Goal: Task Accomplishment & Management: Complete application form

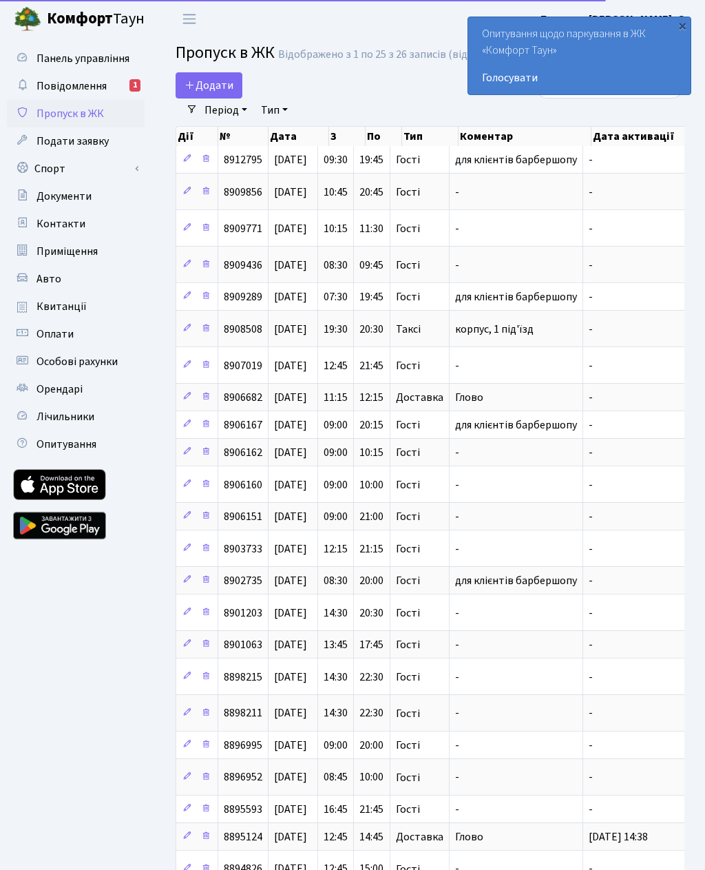
select select "25"
click at [202, 93] on span "Додати" at bounding box center [209, 85] width 49 height 15
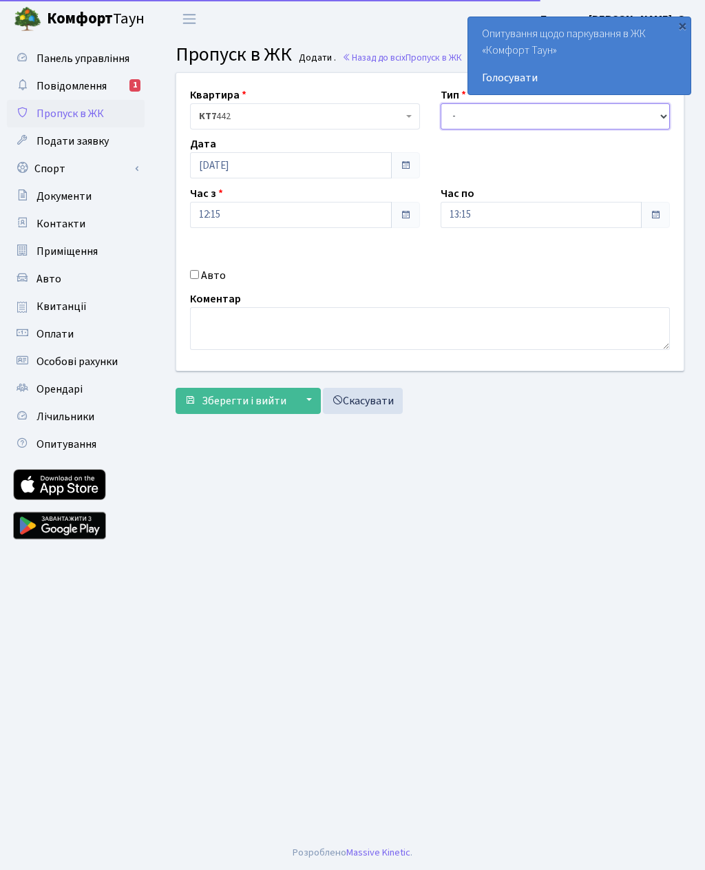
click at [500, 121] on select "- Доставка Таксі Гості Сервіс" at bounding box center [556, 116] width 230 height 26
select select "3"
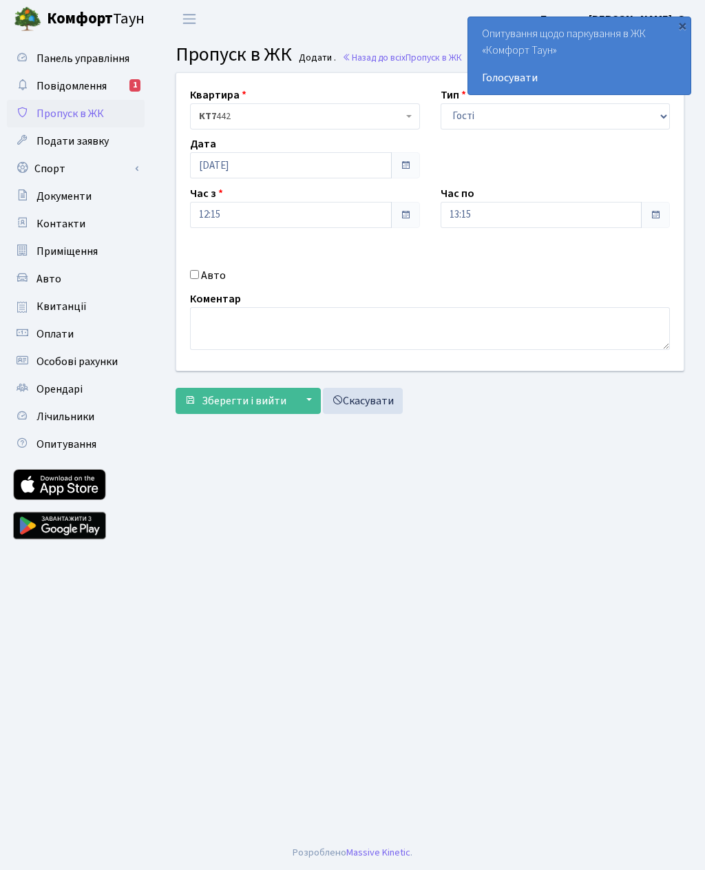
click at [199, 271] on input "Авто" at bounding box center [194, 274] width 9 height 9
checkbox input "true"
click at [513, 211] on input "13:15" at bounding box center [542, 215] width 202 height 26
click at [480, 262] on icon at bounding box center [478, 262] width 37 height 37
click at [483, 260] on icon at bounding box center [478, 262] width 37 height 37
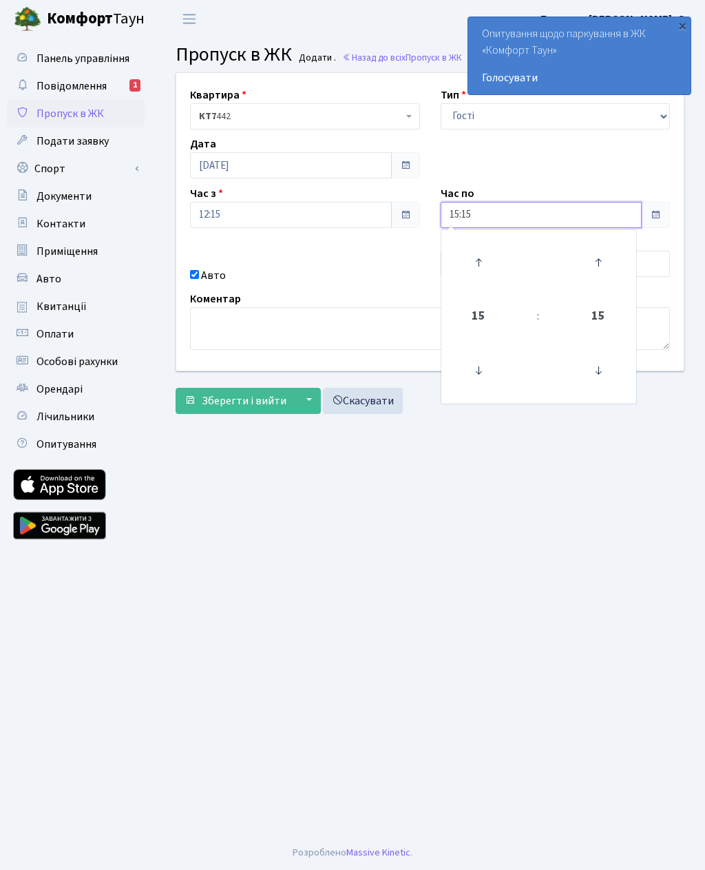
click at [483, 261] on icon at bounding box center [478, 262] width 37 height 37
click at [483, 266] on icon at bounding box center [478, 262] width 37 height 37
click at [481, 257] on icon at bounding box center [478, 262] width 37 height 37
click at [485, 262] on icon at bounding box center [478, 262] width 37 height 37
click at [490, 262] on icon at bounding box center [478, 262] width 37 height 37
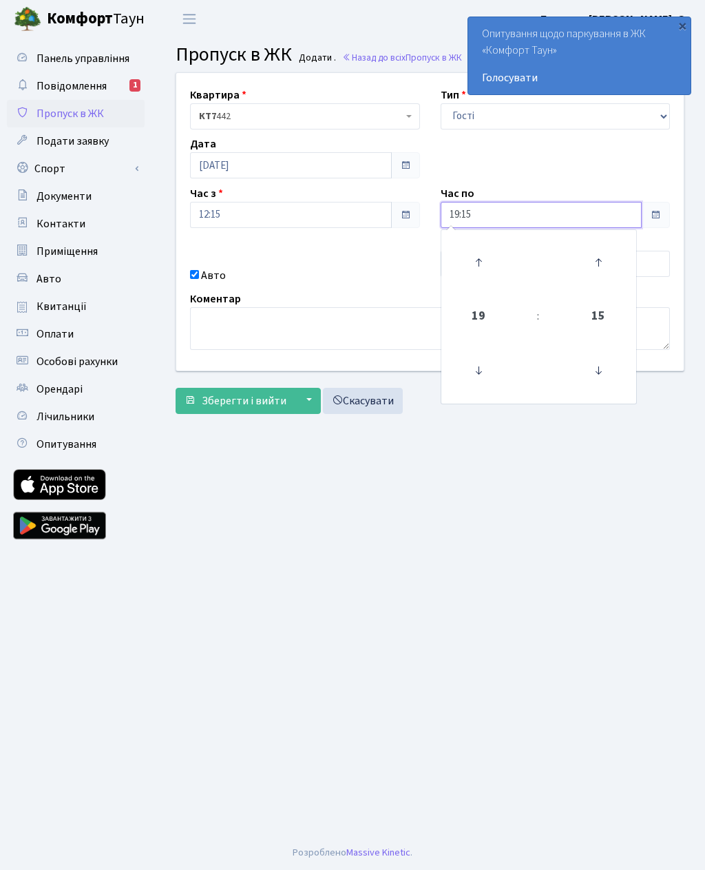
type input "20:15"
click at [370, 331] on textarea at bounding box center [430, 328] width 480 height 43
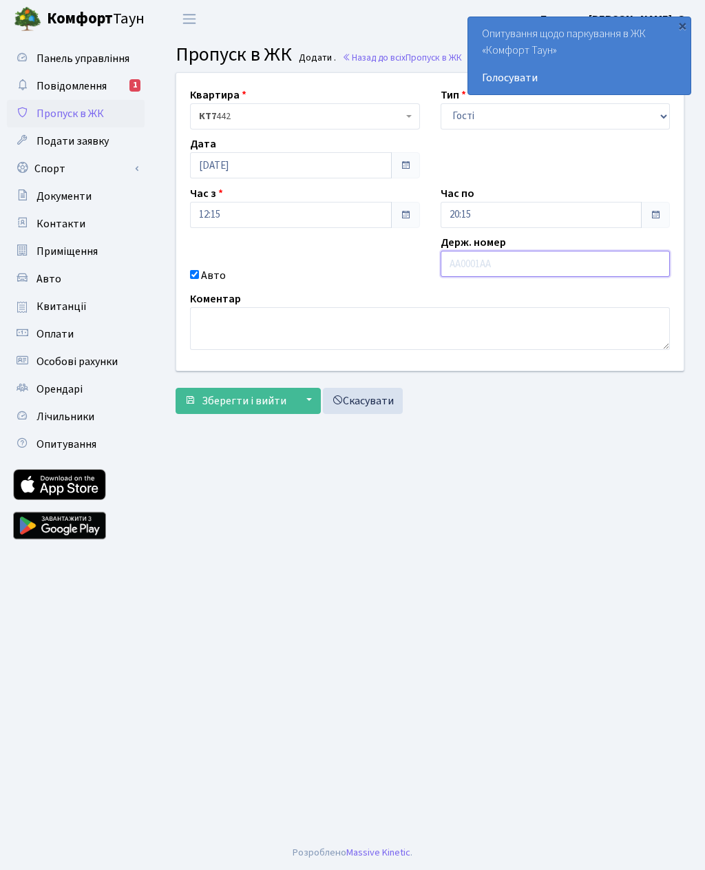
click at [505, 269] on input "text" at bounding box center [556, 264] width 230 height 26
click at [494, 268] on input "text" at bounding box center [556, 264] width 230 height 26
paste input "ка0093ве"
type input "ка0093ве"
click at [246, 405] on span "Зберегти і вийти" at bounding box center [244, 400] width 85 height 15
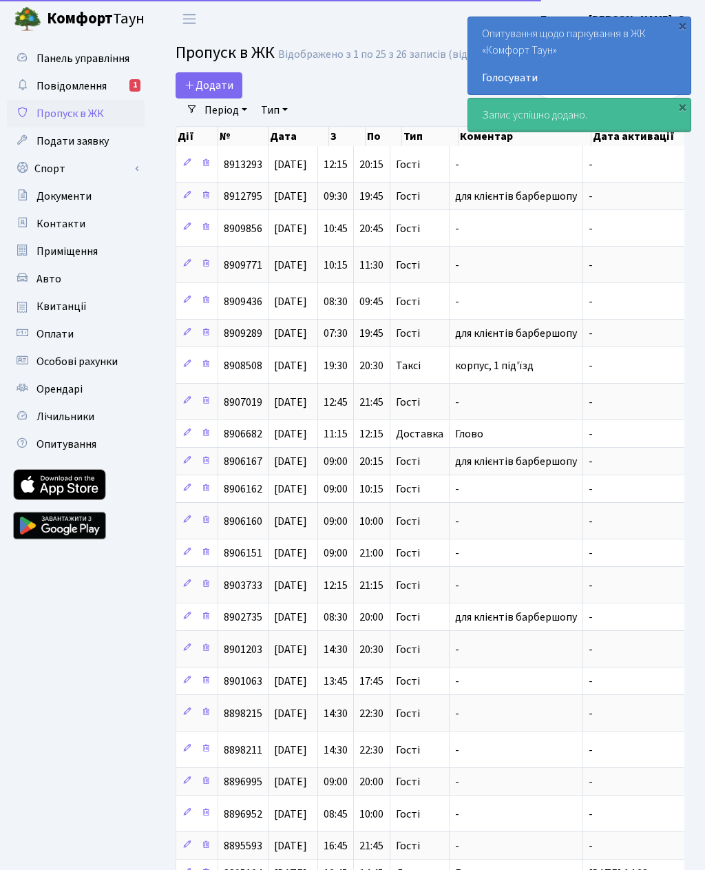
select select "25"
